Goal: Task Accomplishment & Management: Complete application form

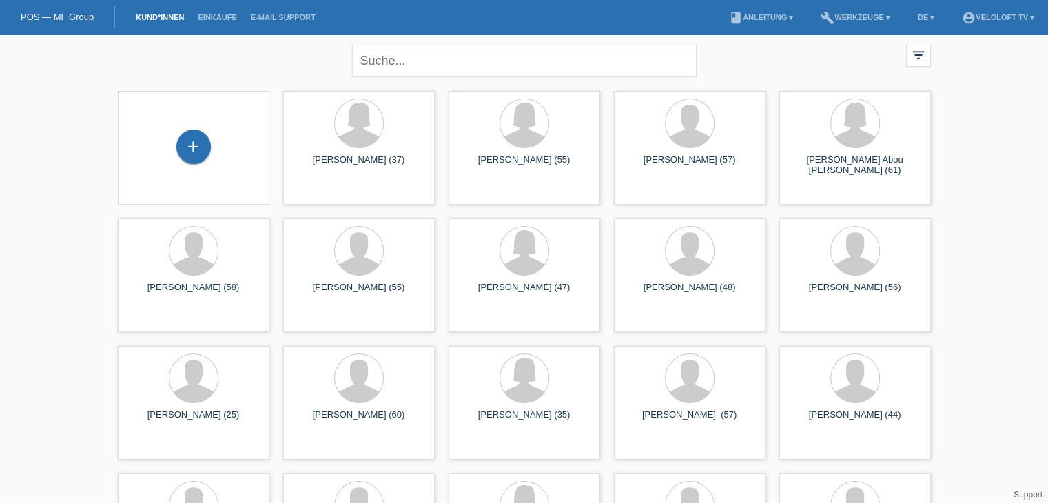
drag, startPoint x: 190, startPoint y: 153, endPoint x: 222, endPoint y: 48, distance: 109.4
click at [190, 143] on div "+" at bounding box center [193, 147] width 34 height 34
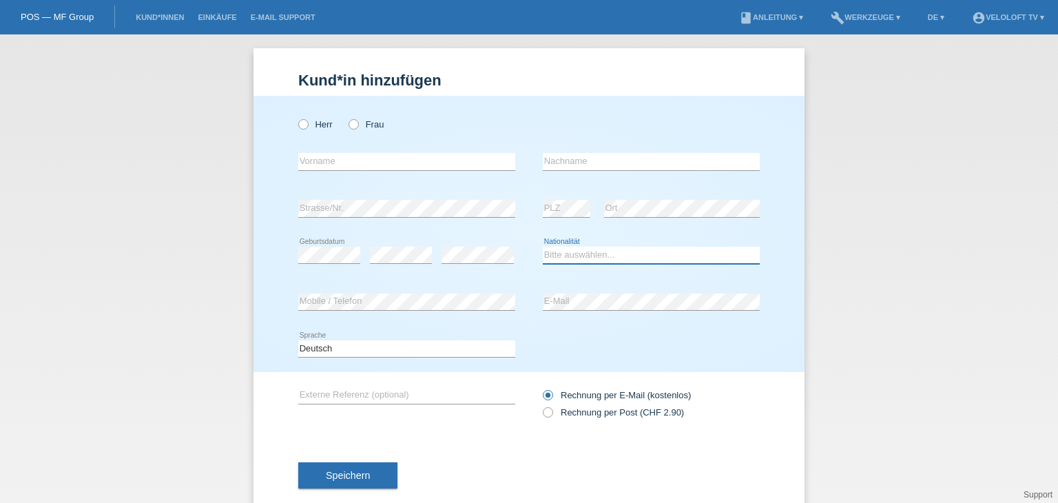
click at [603, 252] on select "Bitte auswählen... Schweiz Deutschland Liechtenstein Österreich ------------ Af…" at bounding box center [651, 255] width 217 height 17
select select "CH"
click at [543, 247] on select "Bitte auswählen... Schweiz Deutschland Liechtenstein Österreich ------------ Af…" at bounding box center [651, 255] width 217 height 17
click at [333, 159] on input "text" at bounding box center [406, 161] width 217 height 17
paste input "Peter Rothen"
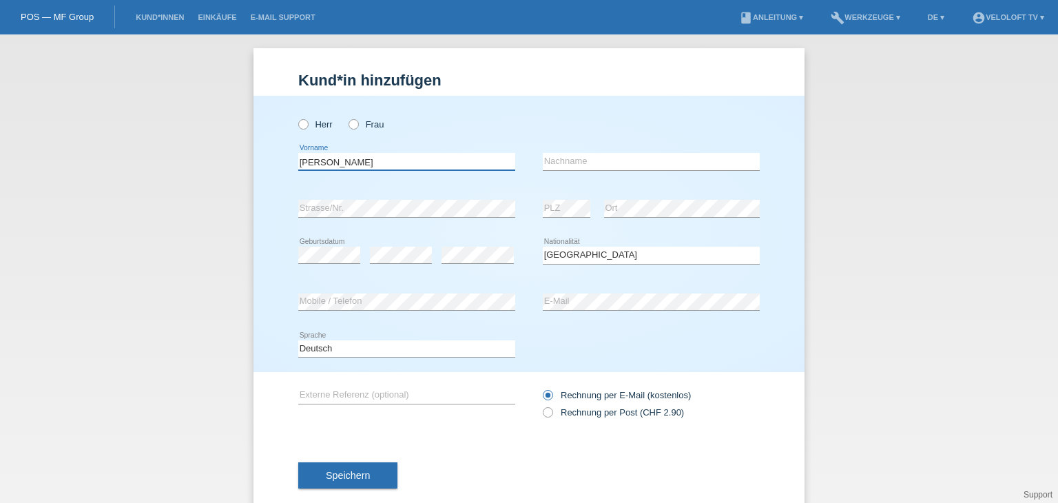
drag, startPoint x: 334, startPoint y: 158, endPoint x: 417, endPoint y: 162, distance: 82.8
click at [417, 162] on input "Peter Rothen" at bounding box center [406, 161] width 217 height 17
type input "[PERSON_NAME]"
click at [573, 161] on input "text" at bounding box center [651, 161] width 217 height 17
paste input "Rothen"
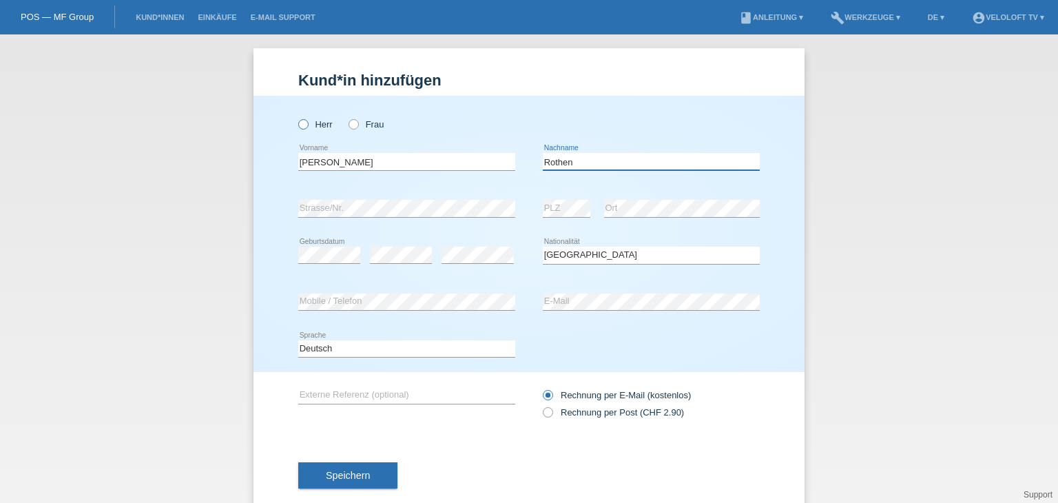
type input "Rothen"
click at [296, 117] on icon at bounding box center [296, 117] width 0 height 0
click at [300, 127] on input "Herr" at bounding box center [302, 123] width 9 height 9
radio input "true"
click at [222, 301] on div "Kund*in hinzufügen Kunde hinzufügen Kundin hinzufügen Herr Frau Peter error Vor…" at bounding box center [529, 268] width 1058 height 468
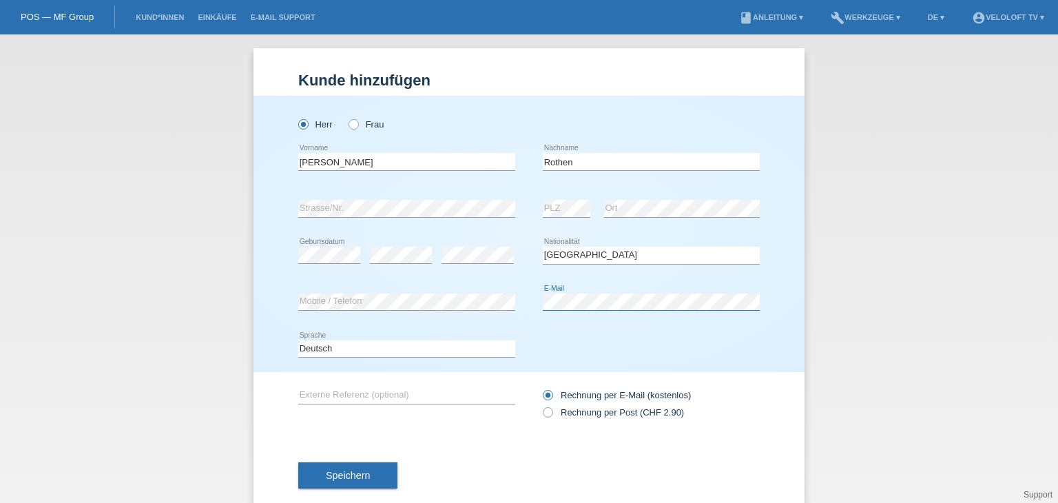
click at [493, 301] on div "error Mobile / Telefon error E-Mail" at bounding box center [529, 302] width 462 height 47
click at [464, 273] on div "error" at bounding box center [478, 255] width 72 height 47
click at [338, 465] on button "Speichern" at bounding box center [347, 475] width 99 height 26
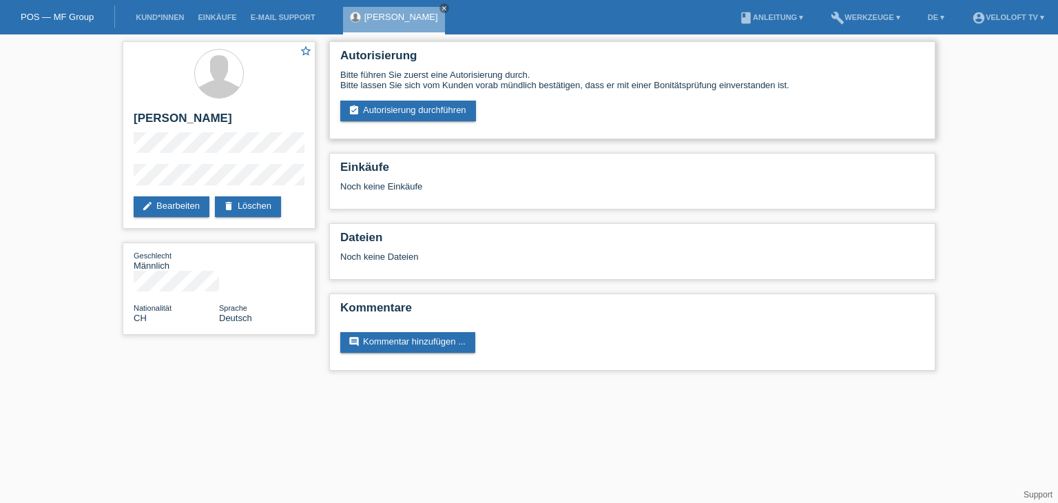
click at [431, 122] on div "Autorisierung Bitte führen Sie zuerst eine Autorisierung durch. Bitte lassen Si…" at bounding box center [632, 90] width 606 height 98
click at [439, 112] on link "assignment_turned_in Autorisierung durchführen" at bounding box center [408, 111] width 136 height 21
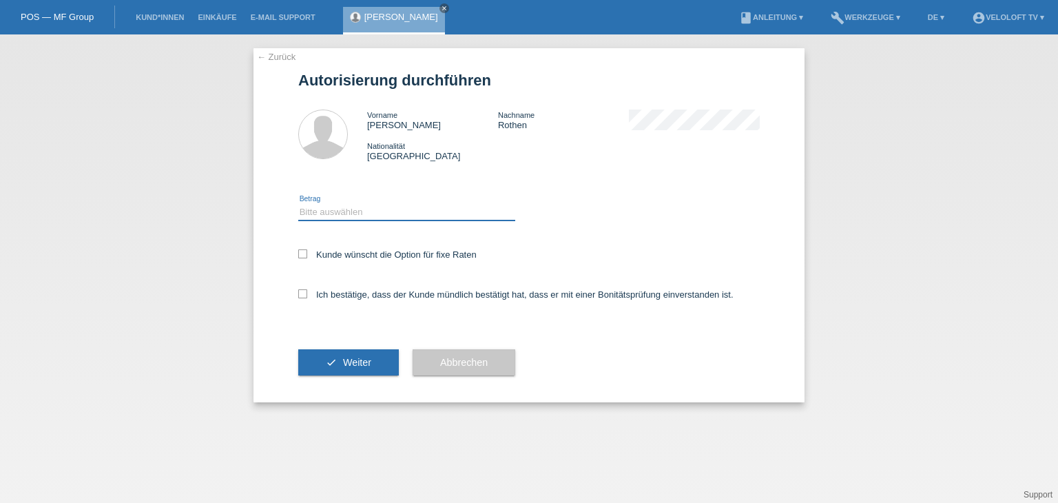
click at [424, 218] on select "Bitte auswählen CHF 1.00 - CHF 499.00 CHF 500.00 - CHF 1'999.00 CHF 2'000.00 - …" at bounding box center [406, 212] width 217 height 17
select select "2"
click at [298, 204] on select "Bitte auswählen CHF 1.00 - CHF 499.00 CHF 500.00 - CHF 1'999.00 CHF 2'000.00 - …" at bounding box center [406, 212] width 217 height 17
click at [417, 250] on label "Kunde wünscht die Option für fixe Raten" at bounding box center [387, 254] width 178 height 10
click at [307, 250] on input "Kunde wünscht die Option für fixe Raten" at bounding box center [302, 253] width 9 height 9
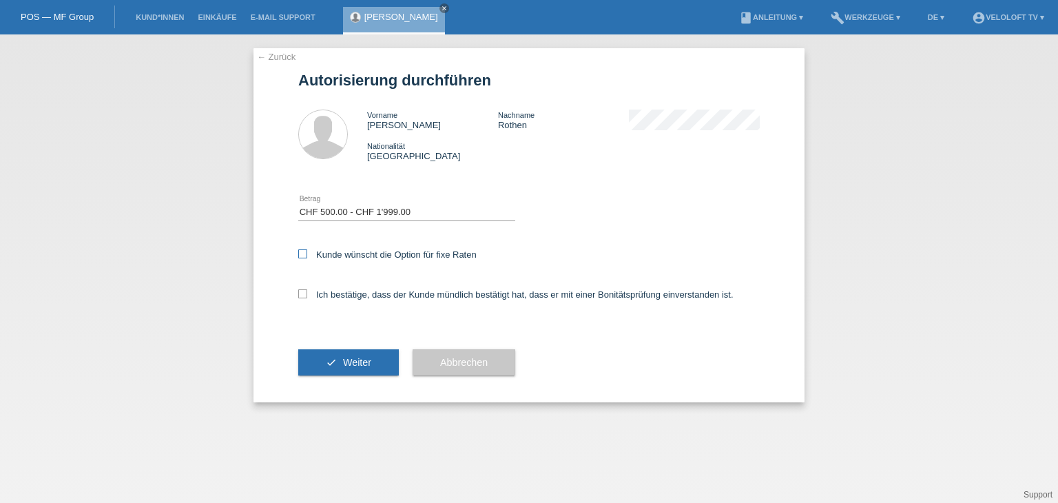
checkbox input "true"
click at [397, 296] on label "Ich bestätige, dass der Kunde mündlich bestätigt hat, dass er mit einer Bonität…" at bounding box center [515, 294] width 435 height 10
click at [307, 296] on input "Ich bestätige, dass der Kunde mündlich bestätigt hat, dass er mit einer Bonität…" at bounding box center [302, 293] width 9 height 9
checkbox input "true"
click at [360, 358] on span "Weiter" at bounding box center [357, 362] width 28 height 11
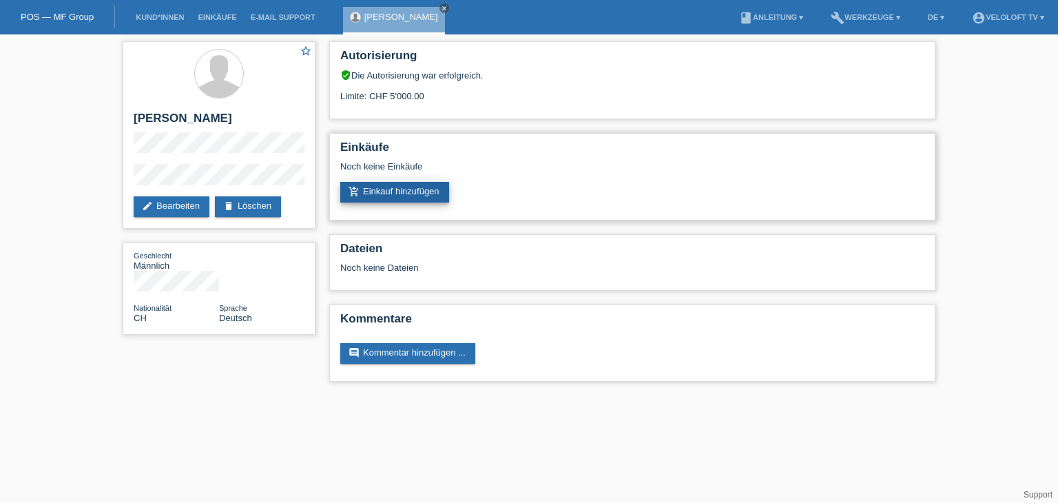
click at [383, 190] on link "add_shopping_cart Einkauf hinzufügen" at bounding box center [394, 192] width 109 height 21
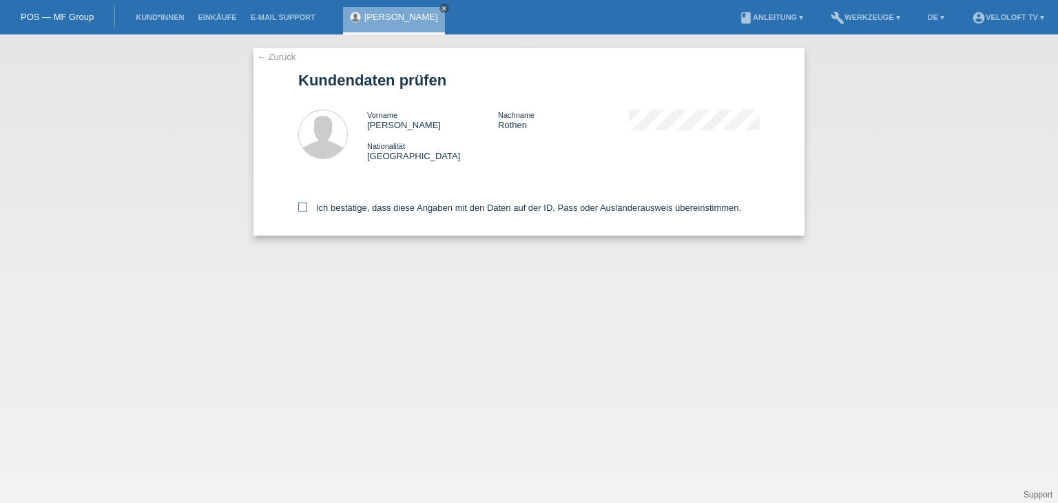
click at [362, 212] on label "Ich bestätige, dass diese Angaben mit den Daten auf der ID, Pass oder Ausländer…" at bounding box center [519, 208] width 443 height 10
click at [307, 211] on input "Ich bestätige, dass diese Angaben mit den Daten auf der ID, Pass oder Ausländer…" at bounding box center [302, 207] width 9 height 9
checkbox input "true"
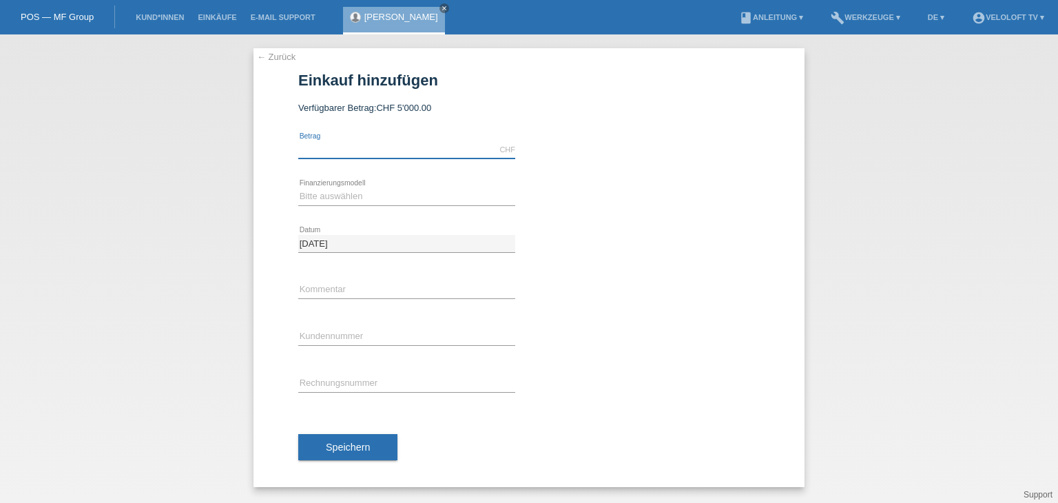
click at [377, 149] on input "text" at bounding box center [406, 149] width 217 height 17
type input "2990.00"
click at [369, 203] on select "Bitte auswählen Fixe Raten Kauf auf Rechnung mit Teilzahlungsoption" at bounding box center [406, 196] width 217 height 17
select select "77"
click at [298, 188] on select "Bitte auswählen Fixe Raten Kauf auf Rechnung mit Teilzahlungsoption" at bounding box center [406, 196] width 217 height 17
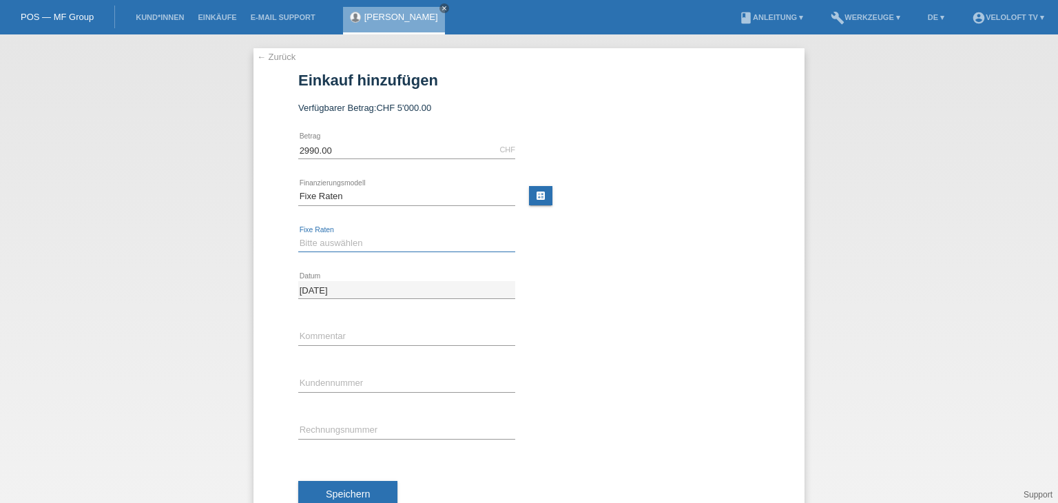
click at [369, 240] on select "Bitte auswählen 4 Raten 5 Raten 6 Raten 7 Raten 8 Raten 9 Raten 10 Raten 11 Rat…" at bounding box center [406, 243] width 217 height 17
select select "202"
click at [298, 235] on select "Bitte auswählen 4 Raten 5 Raten 6 Raten 7 Raten 8 Raten 9 Raten 10 Raten 11 Rat…" at bounding box center [406, 243] width 217 height 17
click at [389, 331] on input "text" at bounding box center [406, 336] width 217 height 17
type input "Veloloft TV"
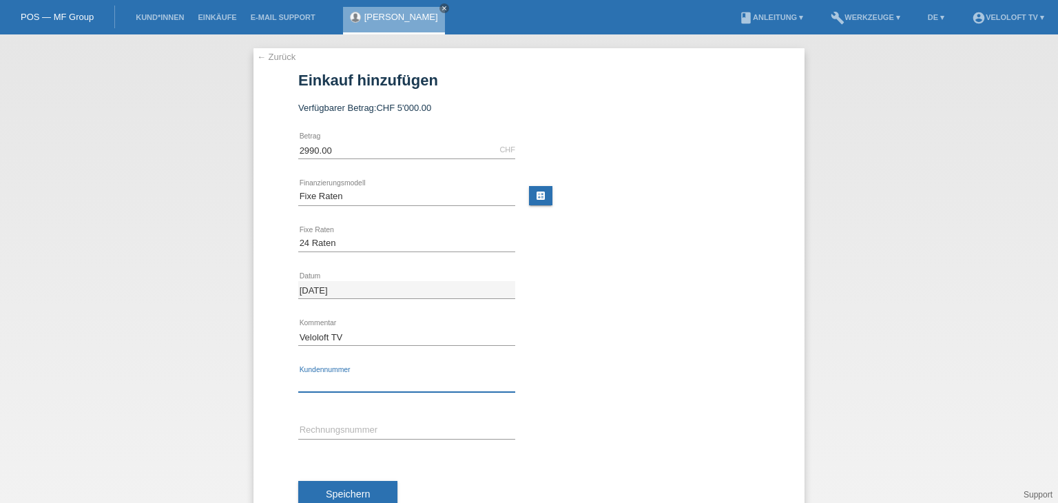
click at [375, 382] on input "text" at bounding box center [406, 383] width 217 height 17
paste input "C165018"
type input "C165018"
click at [360, 492] on span "Speichern" at bounding box center [348, 493] width 44 height 11
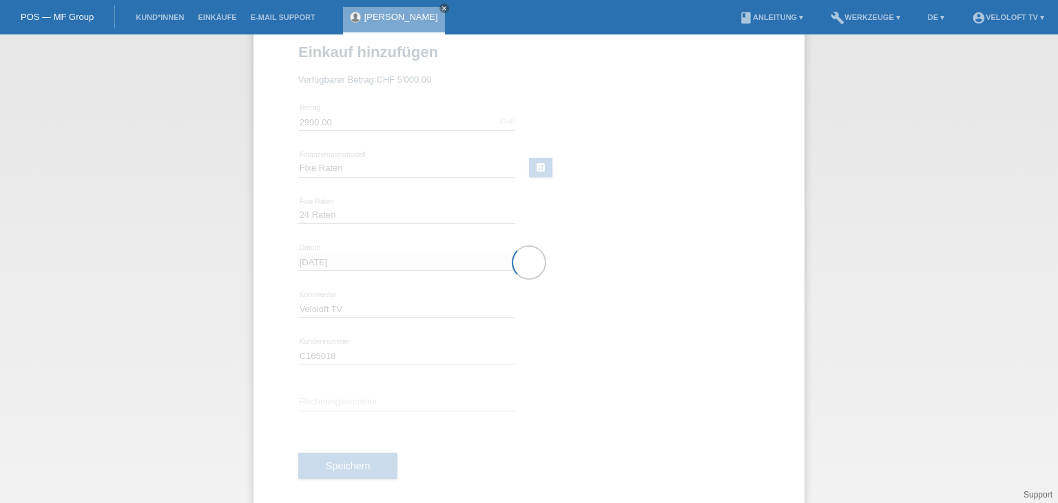
scroll to position [44, 0]
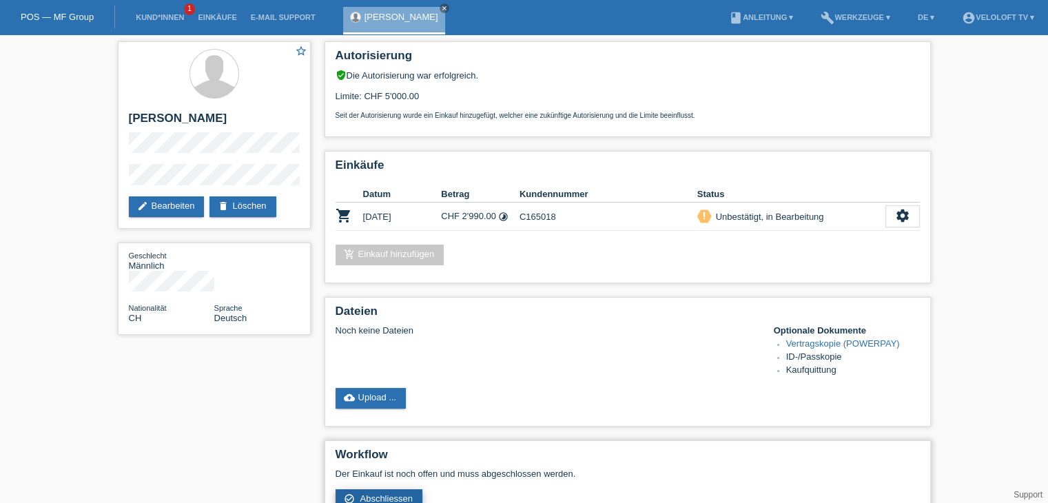
click at [384, 497] on span "Abschliessen" at bounding box center [386, 498] width 53 height 10
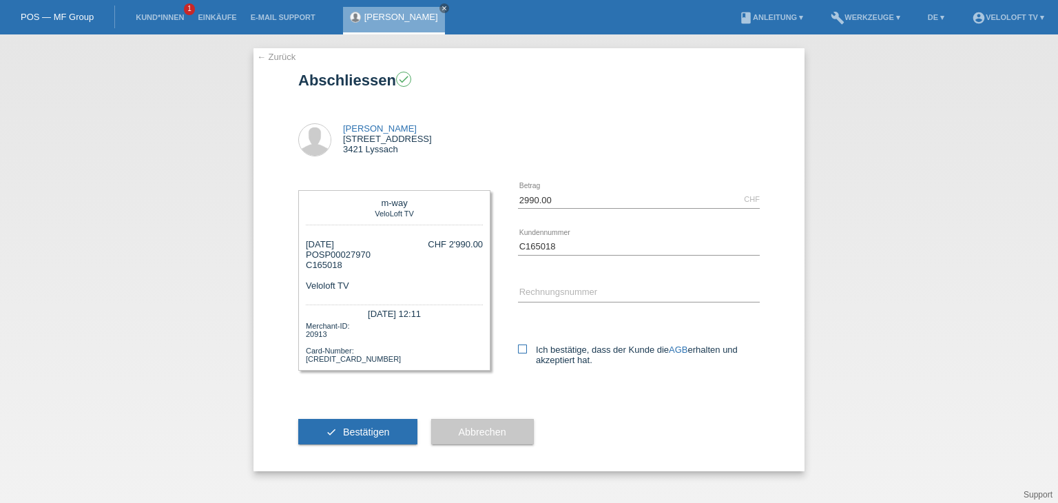
click at [526, 346] on icon at bounding box center [522, 348] width 9 height 9
click at [526, 346] on input "Ich bestätige, dass der Kunde die AGB erhalten und akzeptiert hat." at bounding box center [522, 348] width 9 height 9
checkbox input "true"
click at [351, 437] on button "check Bestätigen" at bounding box center [357, 432] width 119 height 26
